Goal: Task Accomplishment & Management: Complete application form

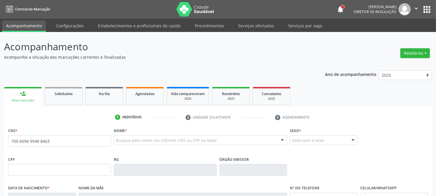
type input "700 6094 9948 8463"
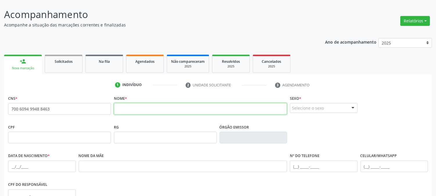
click at [198, 107] on input "text" at bounding box center [200, 109] width 173 height 12
type input "[PERSON_NAME]"
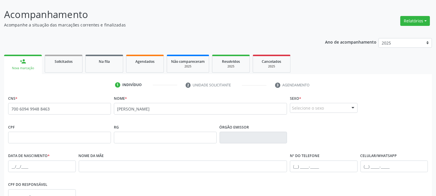
click at [305, 111] on div "Selecione o sexo" at bounding box center [324, 108] width 68 height 10
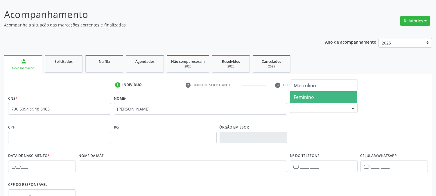
click at [308, 92] on span "Feminino" at bounding box center [323, 97] width 67 height 12
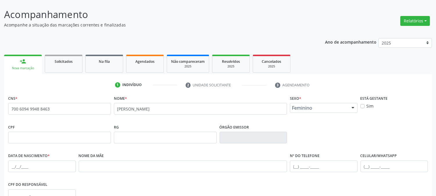
scroll to position [97, 0]
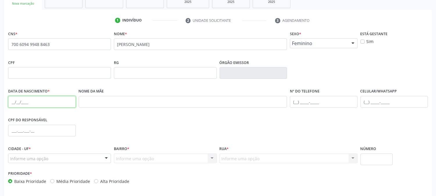
click at [13, 99] on input "text" at bounding box center [42, 102] width 68 height 12
type input "0[DATE]"
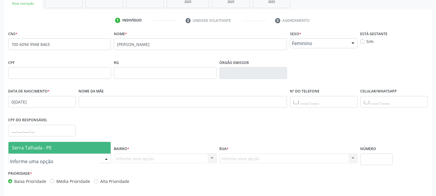
click at [31, 148] on span "Serra Talhada - PE" at bounding box center [32, 147] width 40 height 6
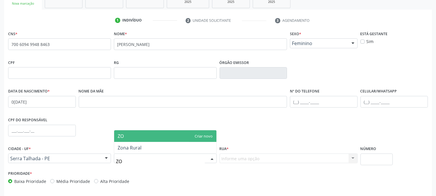
type input "ZON"
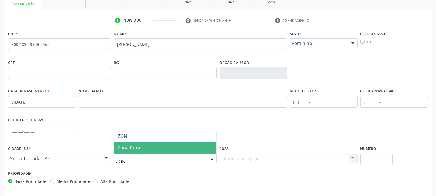
click at [139, 149] on span "Zona Rural" at bounding box center [130, 147] width 24 height 6
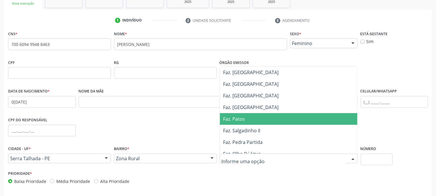
scroll to position [161, 0]
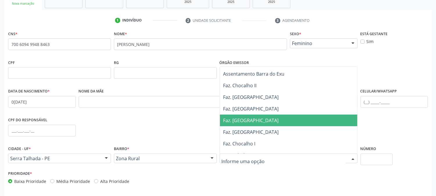
click at [285, 120] on span "Faz. [GEOGRAPHIC_DATA]" at bounding box center [288, 120] width 137 height 12
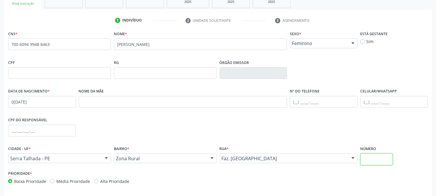
click at [379, 159] on input "text" at bounding box center [376, 159] width 32 height 12
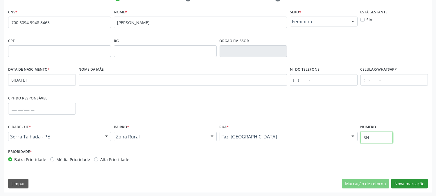
type input "SN"
click at [418, 184] on button "Nova marcação" at bounding box center [409, 184] width 37 height 10
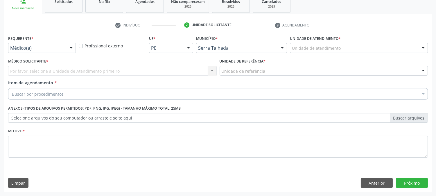
scroll to position [92, 0]
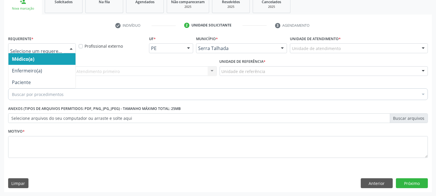
click at [70, 46] on div at bounding box center [71, 49] width 9 height 10
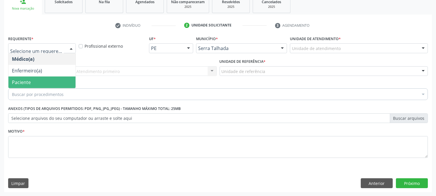
click at [55, 80] on span "Paciente" at bounding box center [41, 82] width 67 height 12
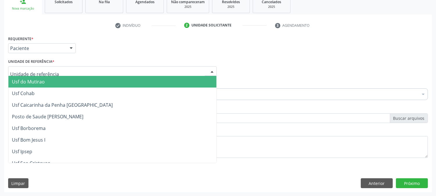
click at [64, 68] on div at bounding box center [112, 71] width 208 height 10
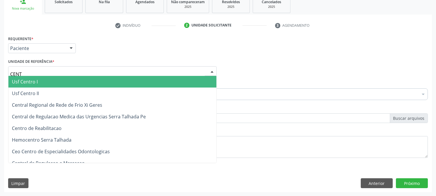
type input "CENTR"
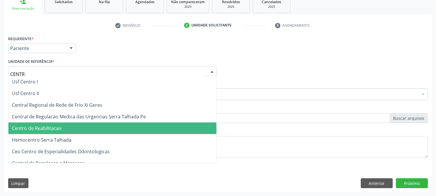
click at [67, 129] on span "Centro de Reabilitacao" at bounding box center [112, 128] width 208 height 12
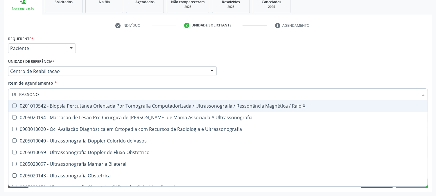
type input "ULTRASSONOG"
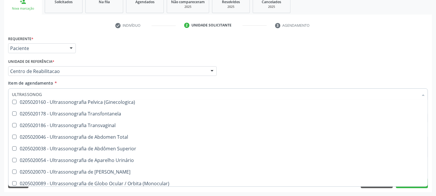
scroll to position [129, 0]
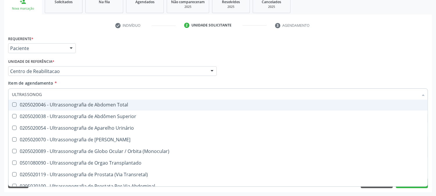
click at [102, 100] on span "0205020046 - Ultrassonografia de Abdomen Total" at bounding box center [217, 105] width 419 height 12
checkbox Total "true"
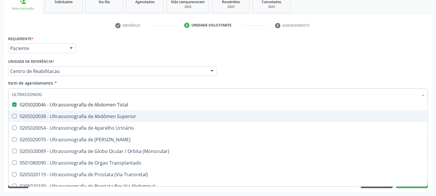
click at [0, 115] on div "Acompanhamento Acompanhe a situação das marcações correntes e finalizadas Relat…" at bounding box center [218, 68] width 436 height 256
checkbox Ultrassonografia "true"
checkbox Total "false"
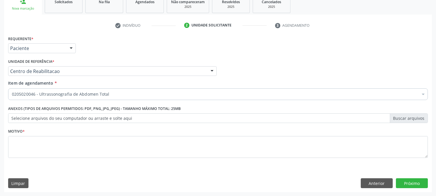
scroll to position [0, 0]
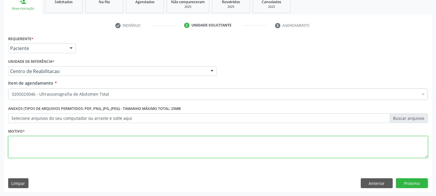
click at [44, 148] on textarea at bounding box center [218, 147] width 420 height 22
type textarea "."
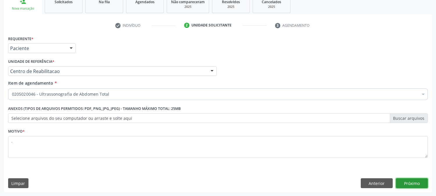
click at [419, 187] on button "Próximo" at bounding box center [412, 183] width 32 height 10
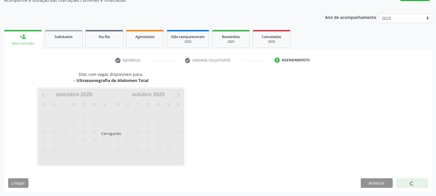
scroll to position [57, 0]
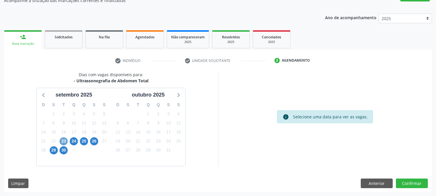
click at [62, 139] on span "23" at bounding box center [64, 141] width 8 height 8
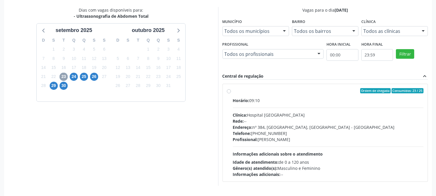
scroll to position [141, 0]
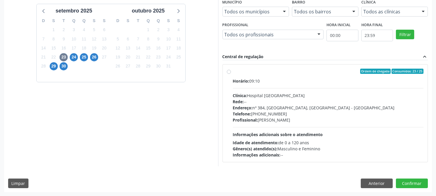
click at [283, 118] on div "Profissional: [PERSON_NAME]" at bounding box center [328, 120] width 191 height 6
radio input "true"
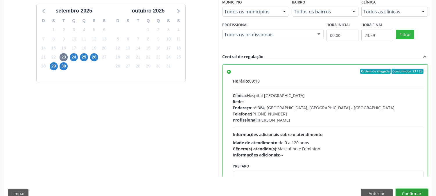
click at [411, 190] on button "Confirmar" at bounding box center [412, 193] width 32 height 10
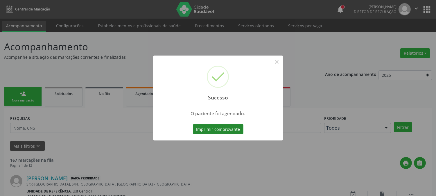
click at [221, 131] on button "Imprimir comprovante" at bounding box center [218, 129] width 51 height 10
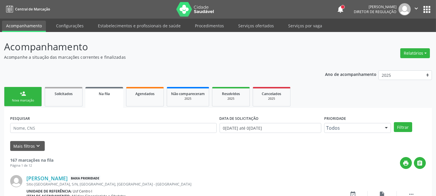
click at [30, 89] on link "person_add Nova marcação" at bounding box center [23, 96] width 38 height 19
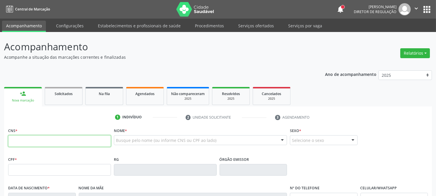
click at [80, 141] on input "text" at bounding box center [59, 141] width 103 height 12
type input "704 2092 5344 3788"
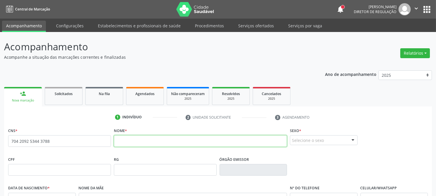
click at [155, 141] on input "text" at bounding box center [200, 141] width 173 height 12
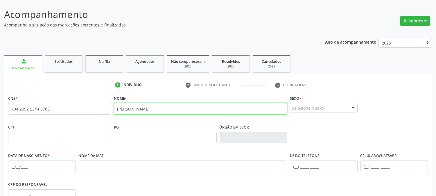
scroll to position [97, 0]
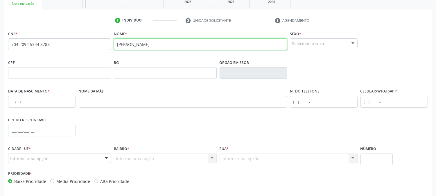
type input "[PERSON_NAME]"
click at [313, 43] on div "Selecione o sexo" at bounding box center [324, 43] width 68 height 10
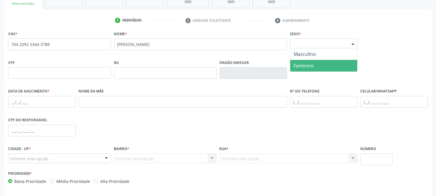
click at [314, 67] on span "Feminino" at bounding box center [323, 66] width 67 height 12
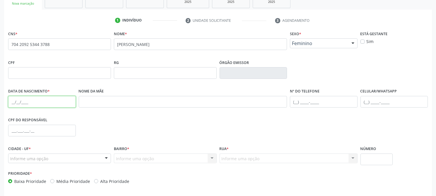
click at [12, 100] on input "text" at bounding box center [42, 102] width 68 height 12
type input "0[DATE]"
click at [48, 156] on div "Informe uma opção" at bounding box center [59, 158] width 103 height 10
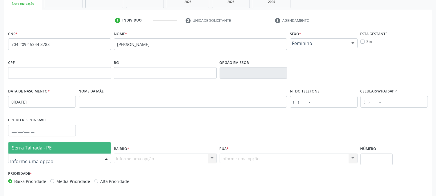
click at [51, 145] on span "Serra Talhada - PE" at bounding box center [59, 148] width 102 height 12
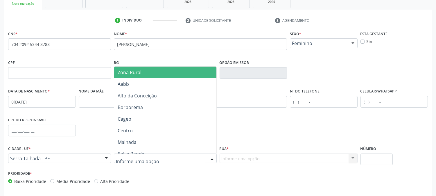
click at [177, 157] on div at bounding box center [165, 158] width 103 height 10
click at [157, 73] on span "Zona Rural" at bounding box center [165, 72] width 102 height 12
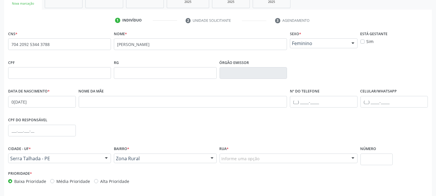
click at [266, 158] on div "Informe uma opção" at bounding box center [289, 158] width 138 height 10
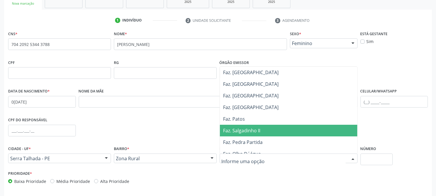
click at [274, 126] on span "Faz. Salgadinho II" at bounding box center [288, 131] width 137 height 12
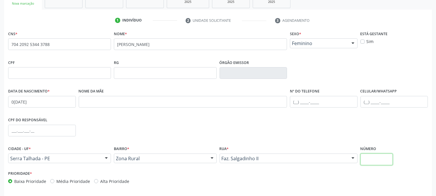
click at [376, 161] on input "text" at bounding box center [376, 159] width 32 height 12
type input "SN"
click at [335, 125] on div "CPF do responsável" at bounding box center [218, 130] width 423 height 29
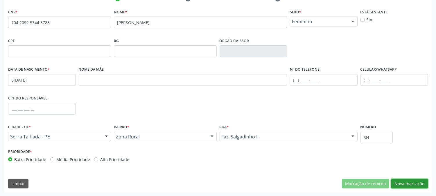
click at [396, 183] on button "Nova marcação" at bounding box center [409, 184] width 37 height 10
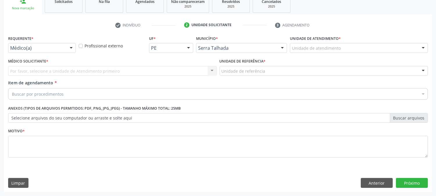
scroll to position [92, 0]
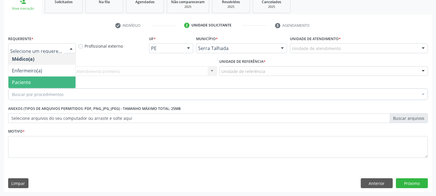
click at [38, 78] on span "Paciente" at bounding box center [41, 82] width 67 height 12
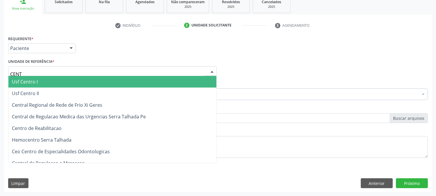
type input "CENTR"
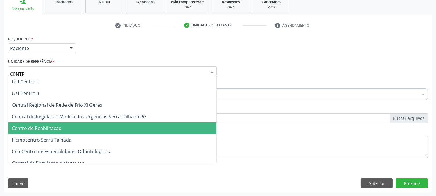
click at [46, 124] on span "Centro de Reabilitacao" at bounding box center [112, 128] width 208 height 12
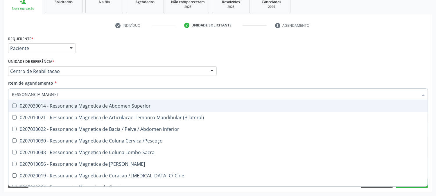
type input "RESSONANCIA MAGNETI"
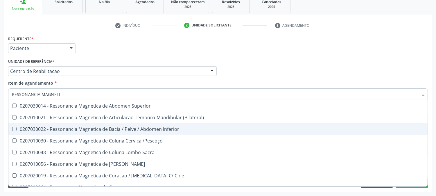
click at [87, 131] on span "0207030022 - Ressonancia Magnetica de Bacia / Pelve / Abdomen Inferior" at bounding box center [217, 129] width 419 height 12
checkbox Inferior "true"
click at [1, 125] on div "Acompanhamento Acompanhe a situação das marcações correntes e finalizadas Relat…" at bounding box center [218, 68] width 436 height 256
checkbox \(Bilateral\) "true"
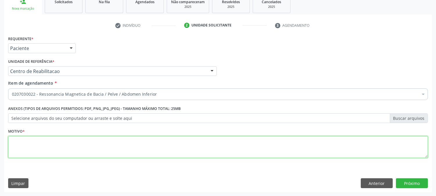
click at [23, 138] on textarea at bounding box center [218, 147] width 420 height 22
type textarea "."
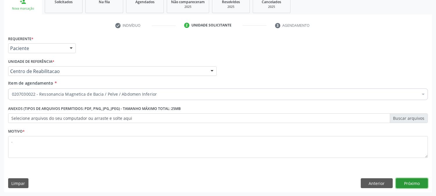
click at [408, 179] on button "Próximo" at bounding box center [412, 183] width 32 height 10
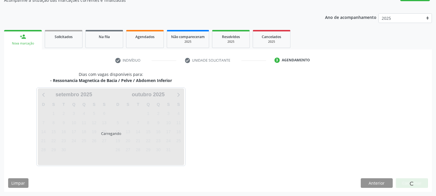
scroll to position [57, 0]
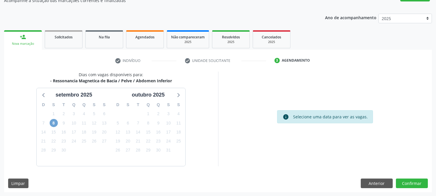
click at [53, 121] on span "8" at bounding box center [54, 123] width 8 height 8
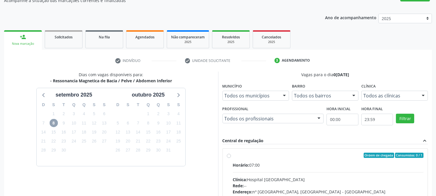
scroll to position [141, 0]
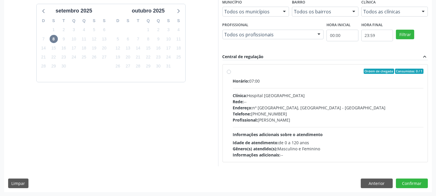
click at [240, 107] on span "Endereço:" at bounding box center [243, 108] width 20 height 6
click at [231, 74] on input "Ordem de chegada Consumidos: 0 / 1 Horário: 07:00 Clínica: Hospital [GEOGRAPHIC…" at bounding box center [229, 71] width 4 height 5
radio input "true"
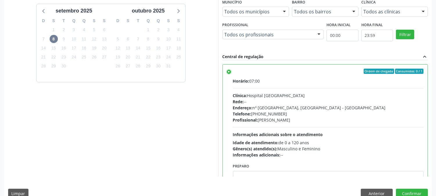
scroll to position [151, 0]
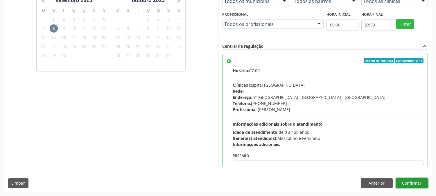
click at [408, 183] on button "Confirmar" at bounding box center [412, 183] width 32 height 10
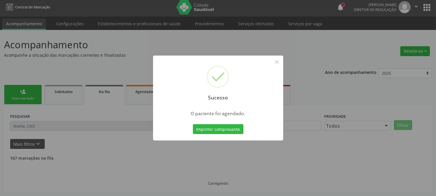
scroll to position [0, 0]
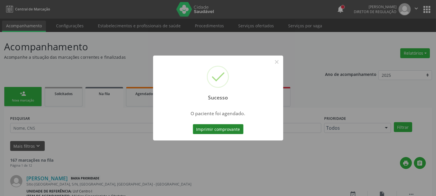
click at [215, 131] on button "Imprimir comprovante" at bounding box center [218, 129] width 51 height 10
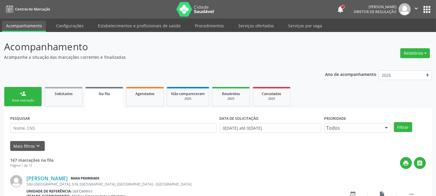
click at [15, 96] on link "person_add Nova marcação" at bounding box center [23, 96] width 38 height 19
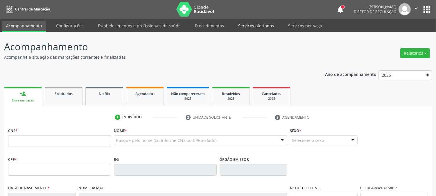
click at [259, 21] on link "Serviços ofertados" at bounding box center [256, 26] width 44 height 10
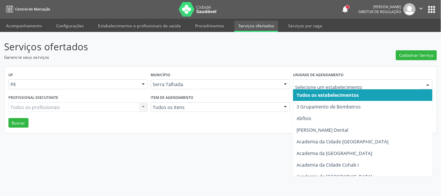
type input "x"
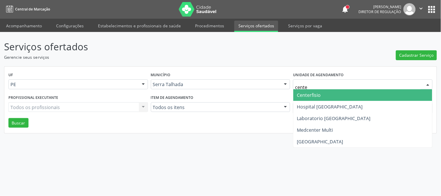
type input "center"
click at [321, 91] on span "Centerfisio" at bounding box center [362, 95] width 139 height 12
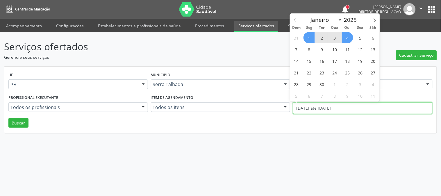
click at [316, 106] on input "[DATE] até [DATE]" at bounding box center [362, 108] width 139 height 12
click at [294, 17] on span at bounding box center [295, 19] width 10 height 10
select select "7"
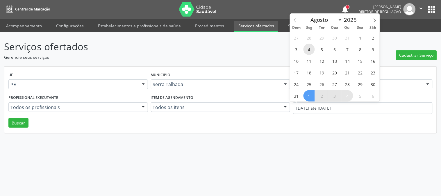
click at [305, 48] on span "4" at bounding box center [308, 49] width 11 height 11
type input "0[DATE]"
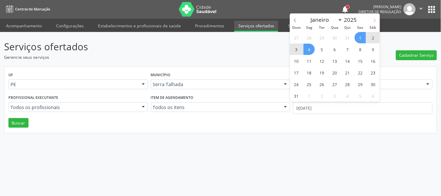
click at [374, 23] on span at bounding box center [374, 19] width 10 height 10
select select "8"
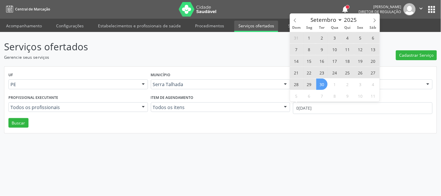
click at [325, 85] on span "30" at bounding box center [321, 83] width 11 height 11
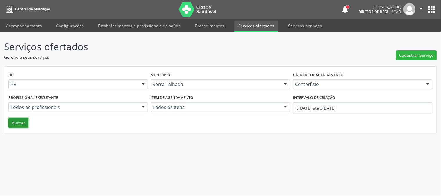
click at [21, 121] on button "Buscar" at bounding box center [18, 123] width 20 height 10
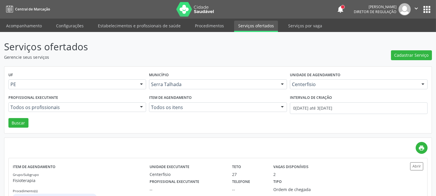
scroll to position [23, 0]
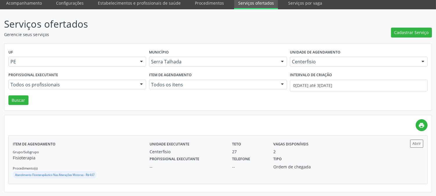
click at [212, 160] on div "Profissional executante --" at bounding box center [186, 161] width 82 height 15
